Goal: Task Accomplishment & Management: Complete application form

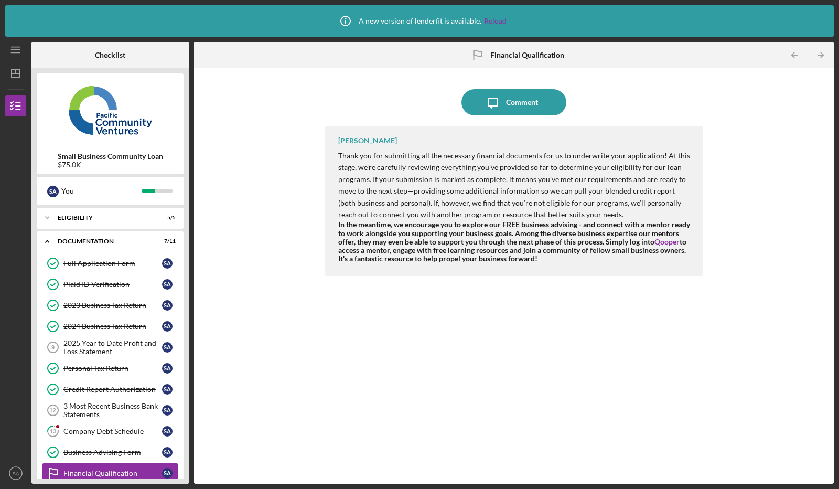
click at [114, 341] on div "2025 Year to Date Profit and Loss Statement" at bounding box center [112, 347] width 99 height 17
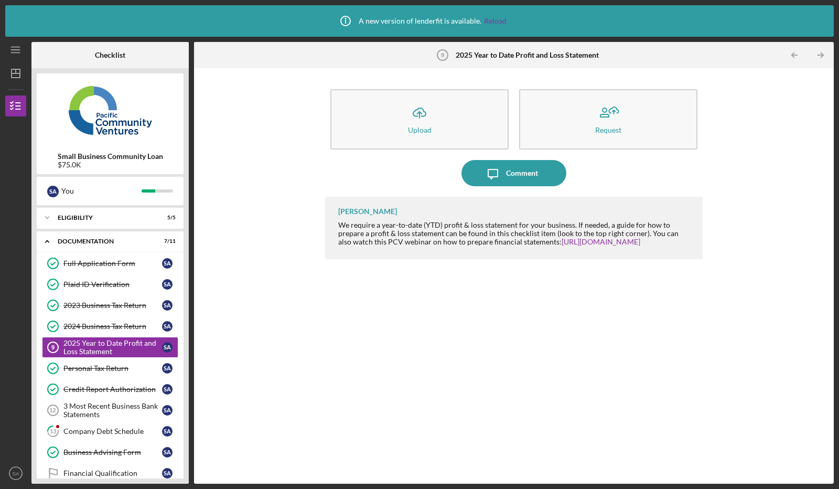
click at [451, 123] on button "Icon/Upload Upload" at bounding box center [419, 119] width 178 height 60
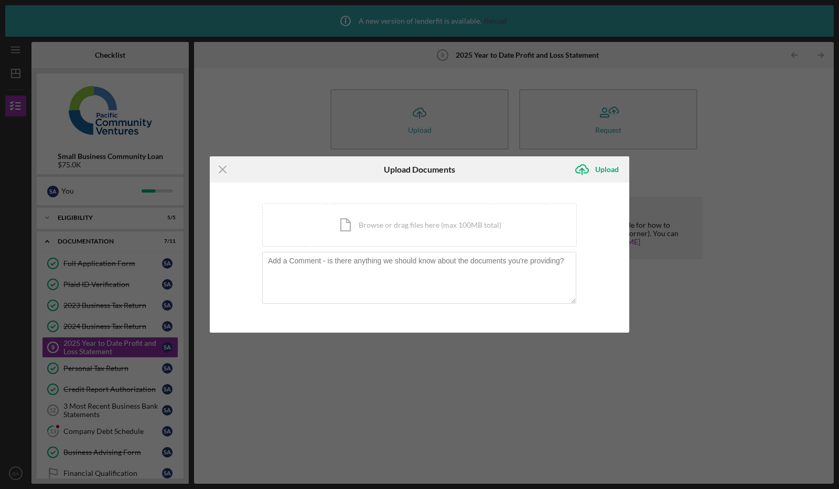
click at [389, 223] on div "Icon/Document Browse or drag files here (max 100MB total) Tap to choose files o…" at bounding box center [419, 224] width 315 height 43
click at [423, 215] on div "Icon/Document Browse or drag files here (max 100MB total) Tap to choose files o…" at bounding box center [419, 224] width 315 height 43
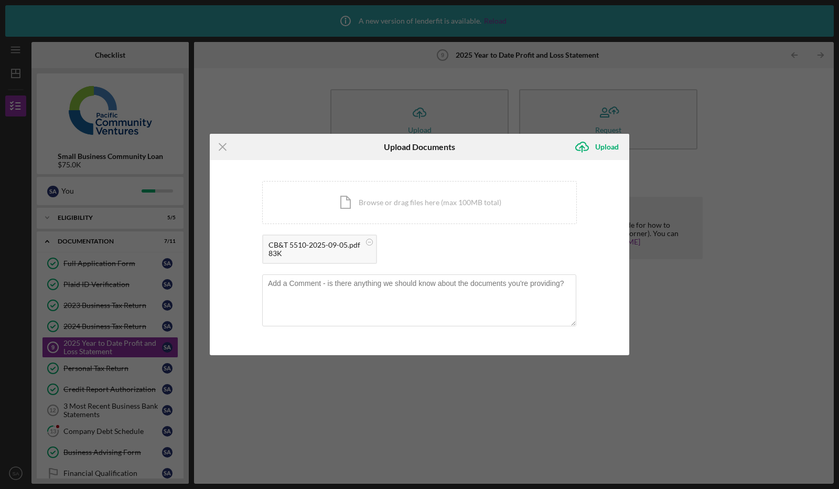
click at [370, 241] on circle at bounding box center [369, 242] width 6 height 6
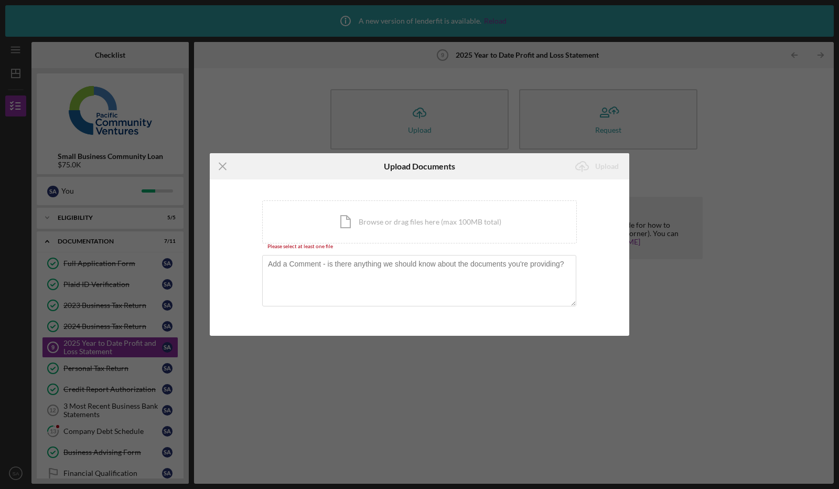
click at [359, 224] on div "Icon/Document Browse or drag files here (max 100MB total) Tap to choose files o…" at bounding box center [419, 221] width 315 height 43
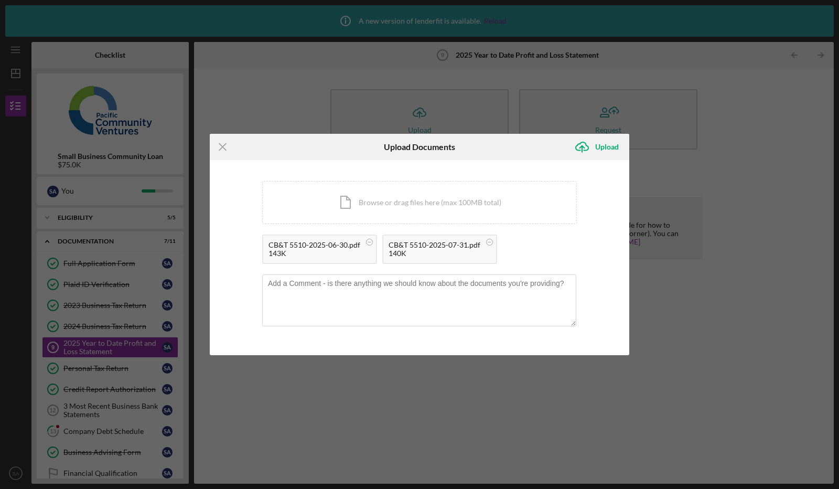
click at [617, 142] on div "Upload" at bounding box center [607, 146] width 24 height 21
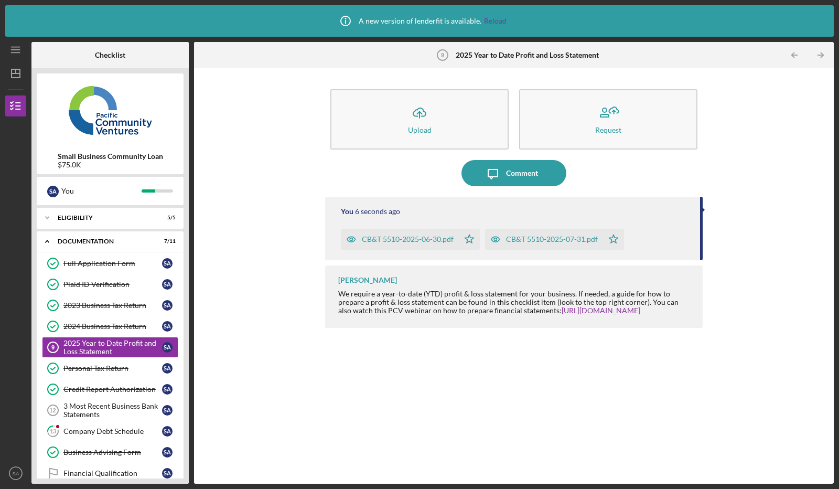
click at [386, 239] on div "CB&T 5510-2025-06-30.pdf" at bounding box center [408, 239] width 92 height 8
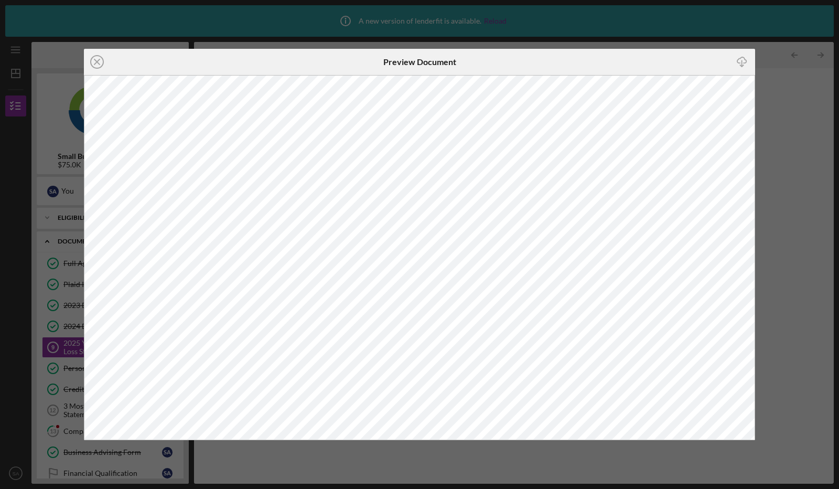
click at [100, 57] on circle at bounding box center [97, 62] width 13 height 13
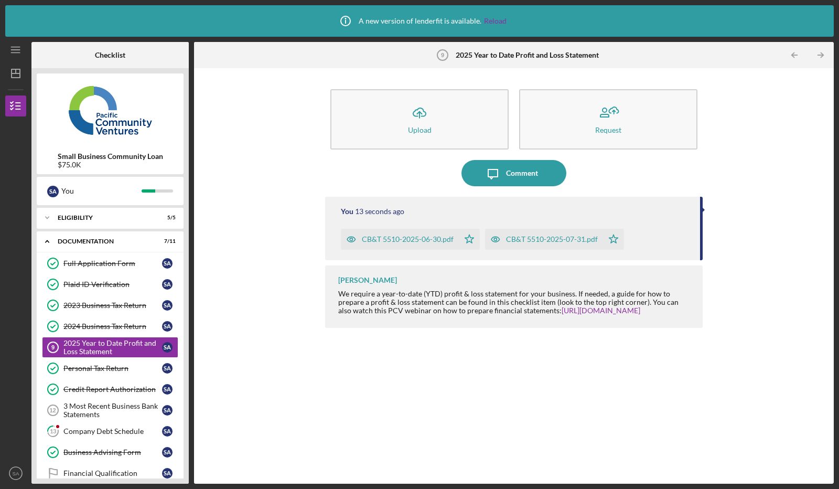
click at [92, 404] on div "3 Most Recent Business Bank Statements" at bounding box center [112, 410] width 99 height 17
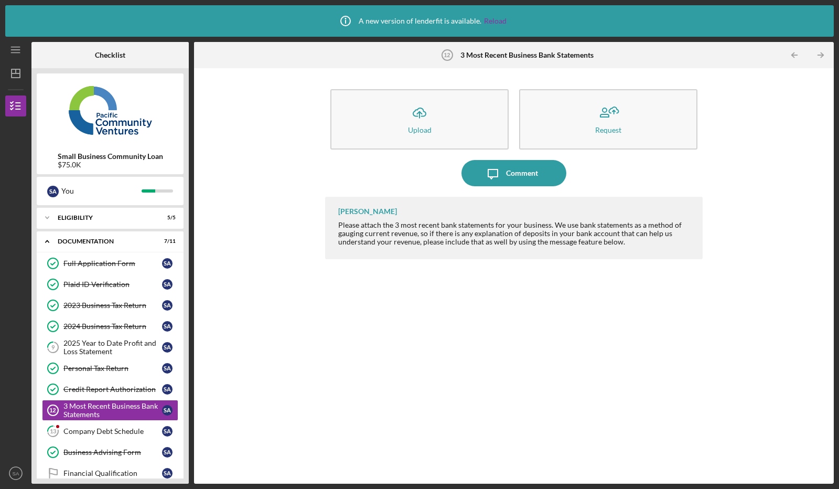
click at [391, 103] on button "Icon/Upload Upload" at bounding box center [419, 119] width 178 height 60
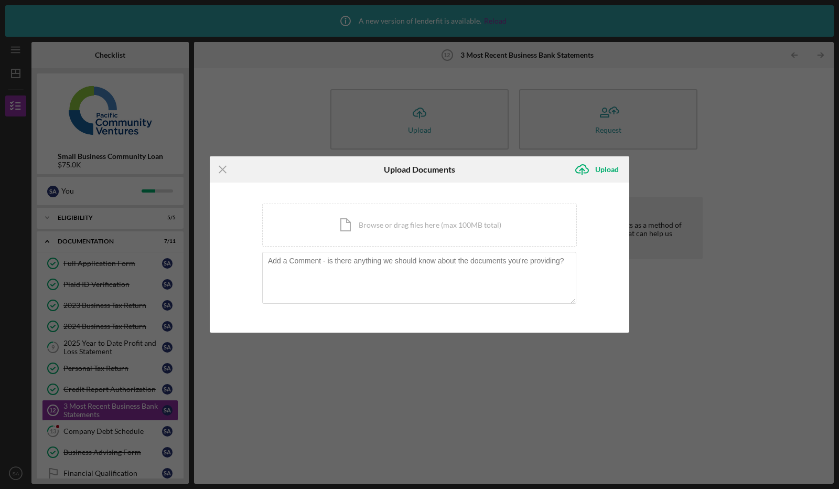
click at [387, 239] on div "Icon/Document Browse or drag files here (max 100MB total) Tap to choose files o…" at bounding box center [419, 224] width 315 height 43
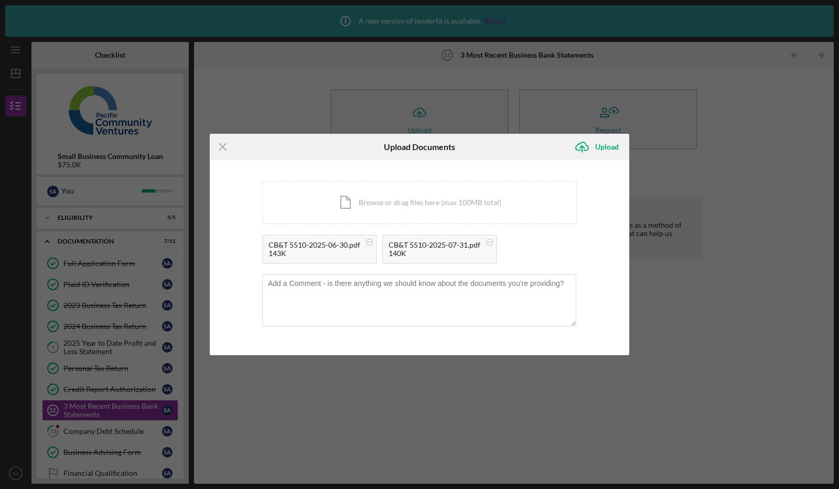
click at [601, 147] on div "Upload" at bounding box center [607, 146] width 24 height 21
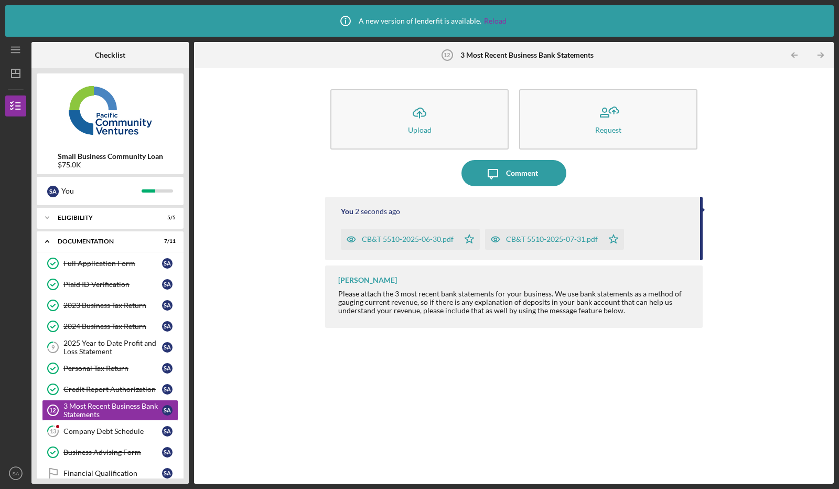
click at [102, 347] on div "2025 Year to Date Profit and Loss Statement" at bounding box center [112, 347] width 99 height 17
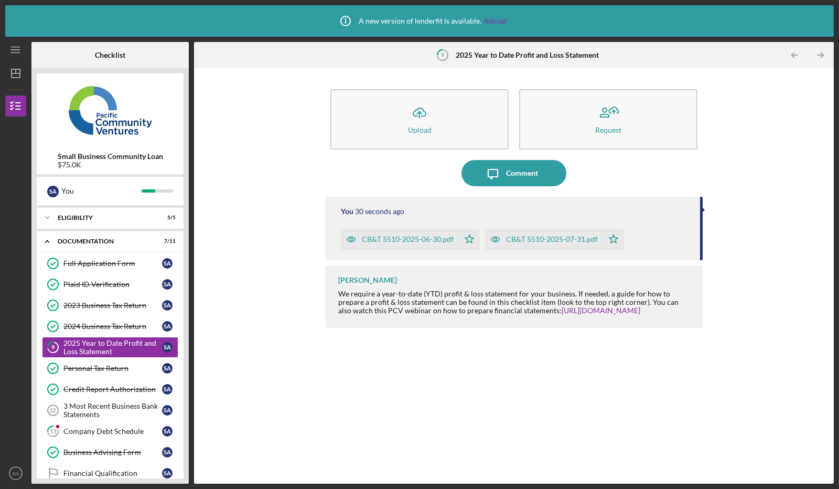
click at [583, 238] on div "CB&T 5510-2025-07-31.pdf" at bounding box center [552, 239] width 92 height 8
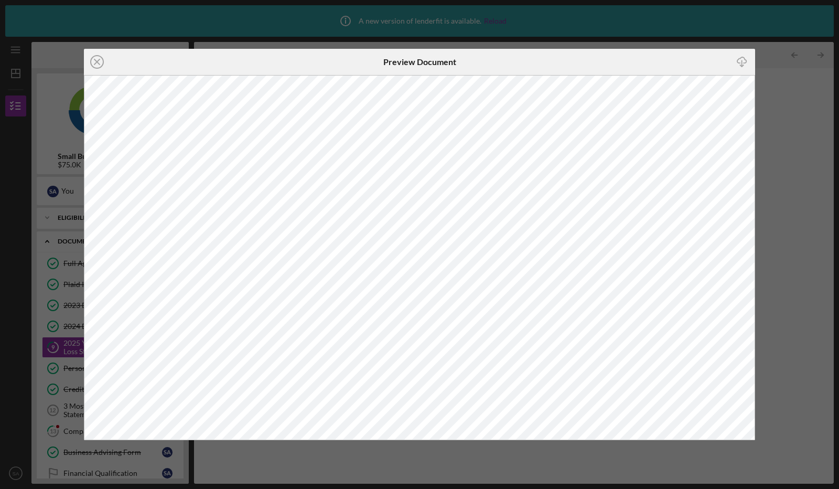
click at [0, 45] on div "Icon/Close Preview Document Icon/Download" at bounding box center [419, 244] width 839 height 489
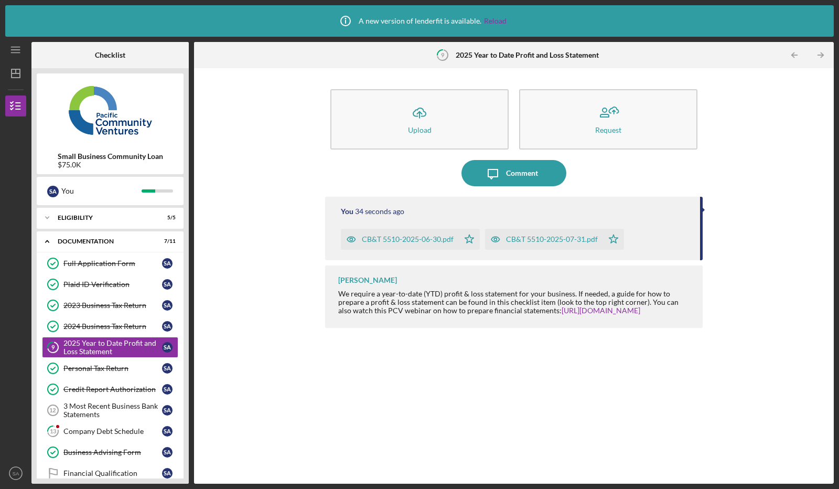
click at [460, 107] on button "Icon/Upload Upload" at bounding box center [419, 119] width 178 height 60
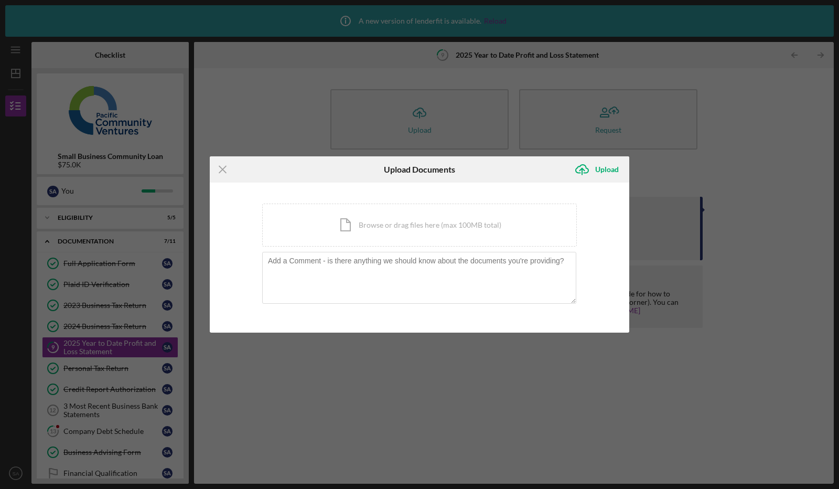
click at [349, 219] on div "Icon/Document Browse or drag files here (max 100MB total) Tap to choose files o…" at bounding box center [419, 224] width 315 height 43
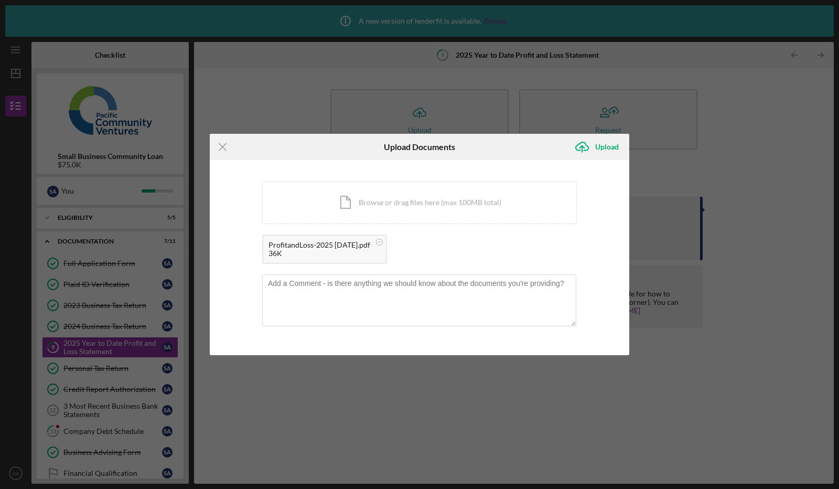
click at [600, 147] on div "Upload" at bounding box center [607, 146] width 24 height 21
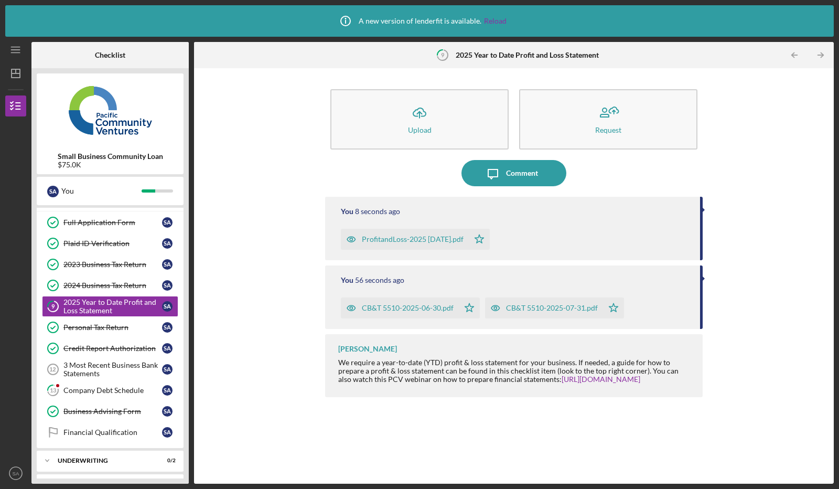
scroll to position [39, 0]
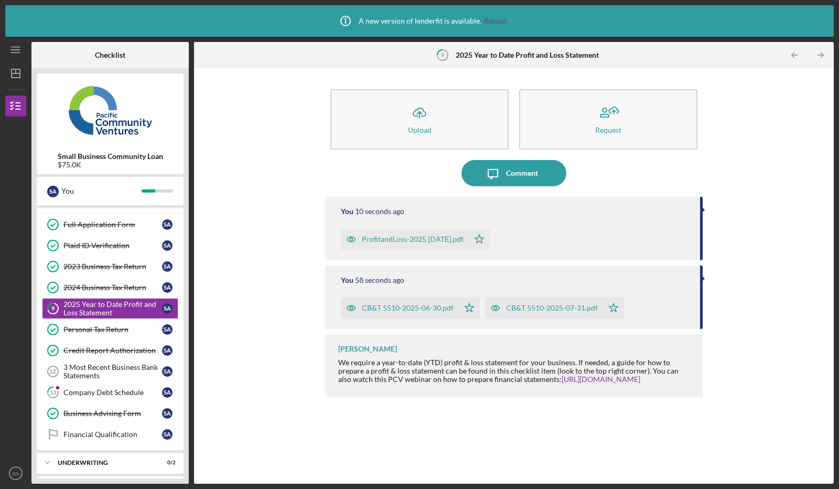
click at [92, 368] on div "3 Most Recent Business Bank Statements" at bounding box center [112, 371] width 99 height 17
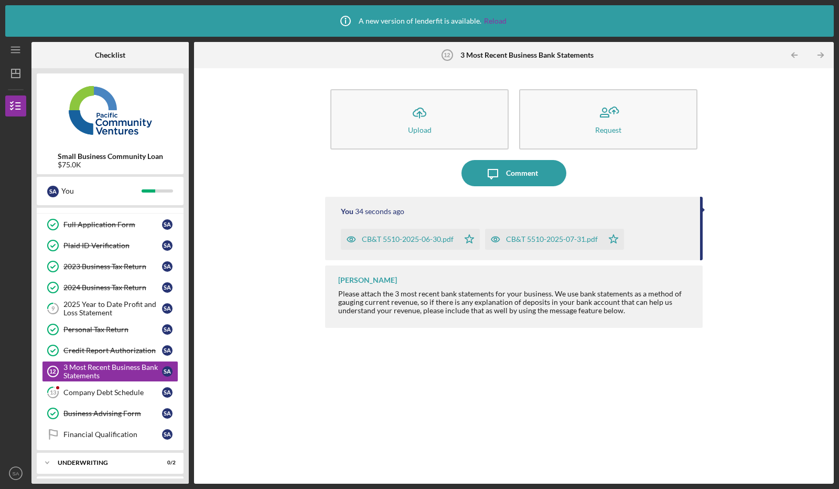
click at [116, 391] on div "Company Debt Schedule" at bounding box center [112, 392] width 99 height 8
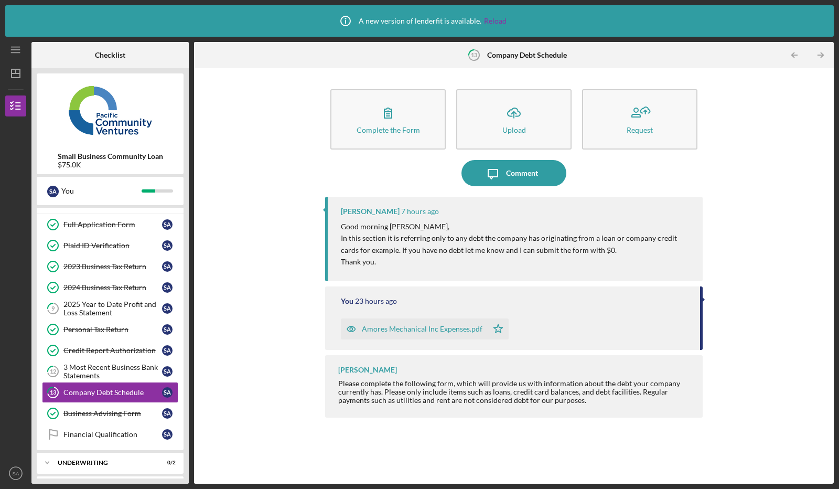
scroll to position [59, 0]
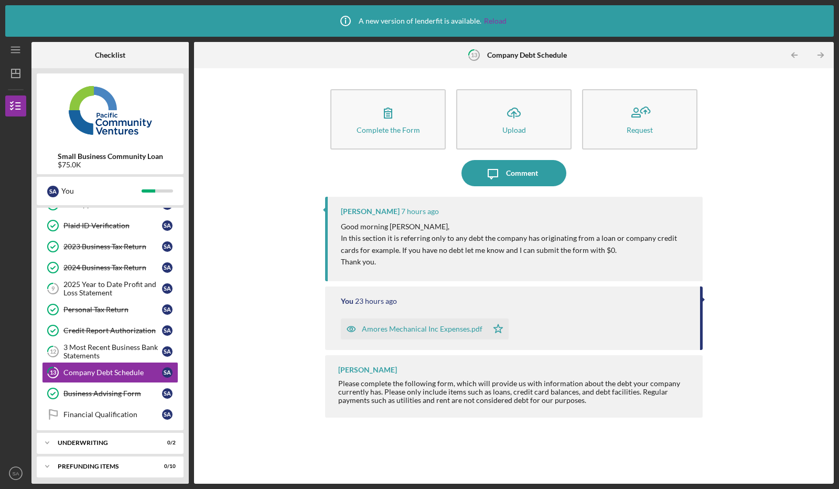
click at [126, 439] on div "Underwriting" at bounding box center [104, 442] width 92 height 6
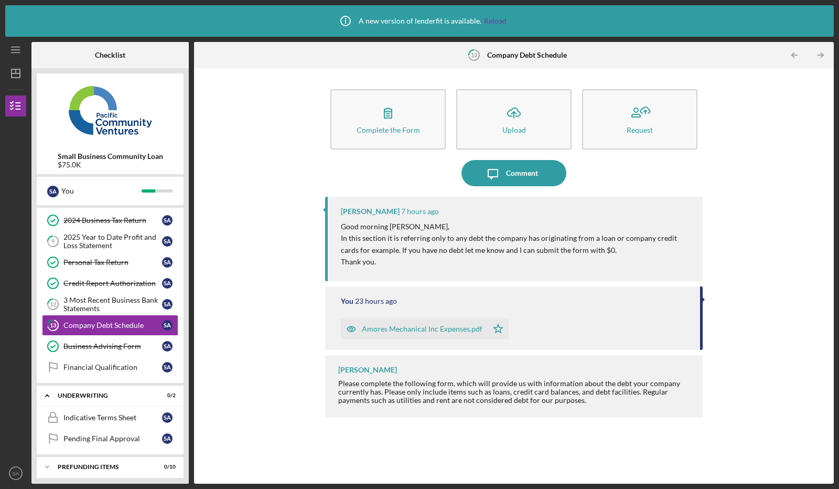
click at [107, 395] on div "Icon/Expander Underwriting 0 / 2" at bounding box center [110, 395] width 147 height 21
